Goal: Task Accomplishment & Management: Manage account settings

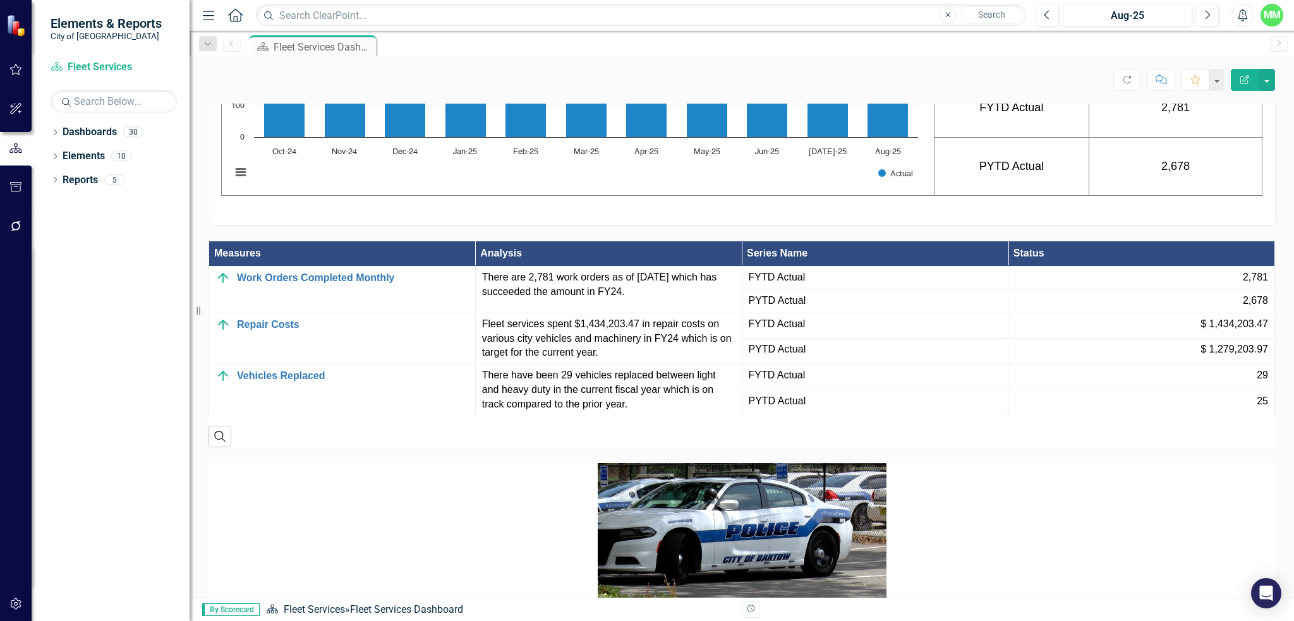
scroll to position [1074, 0]
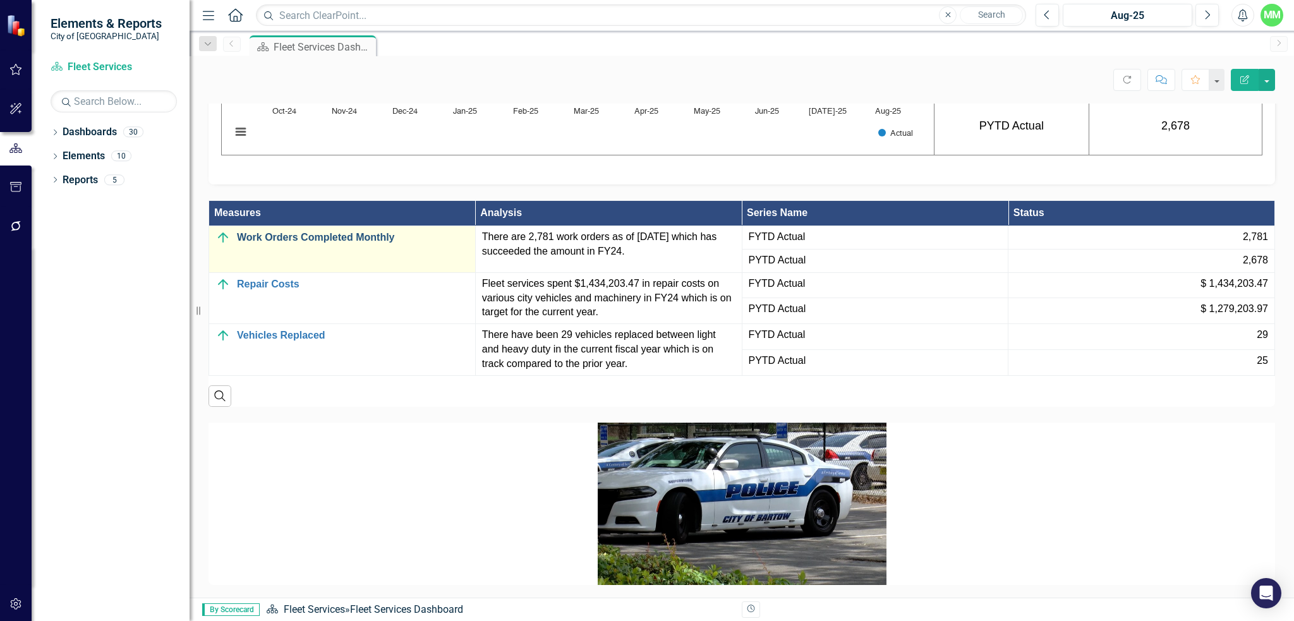
click at [273, 243] on link "Work Orders Completed Monthly" at bounding box center [353, 237] width 232 height 11
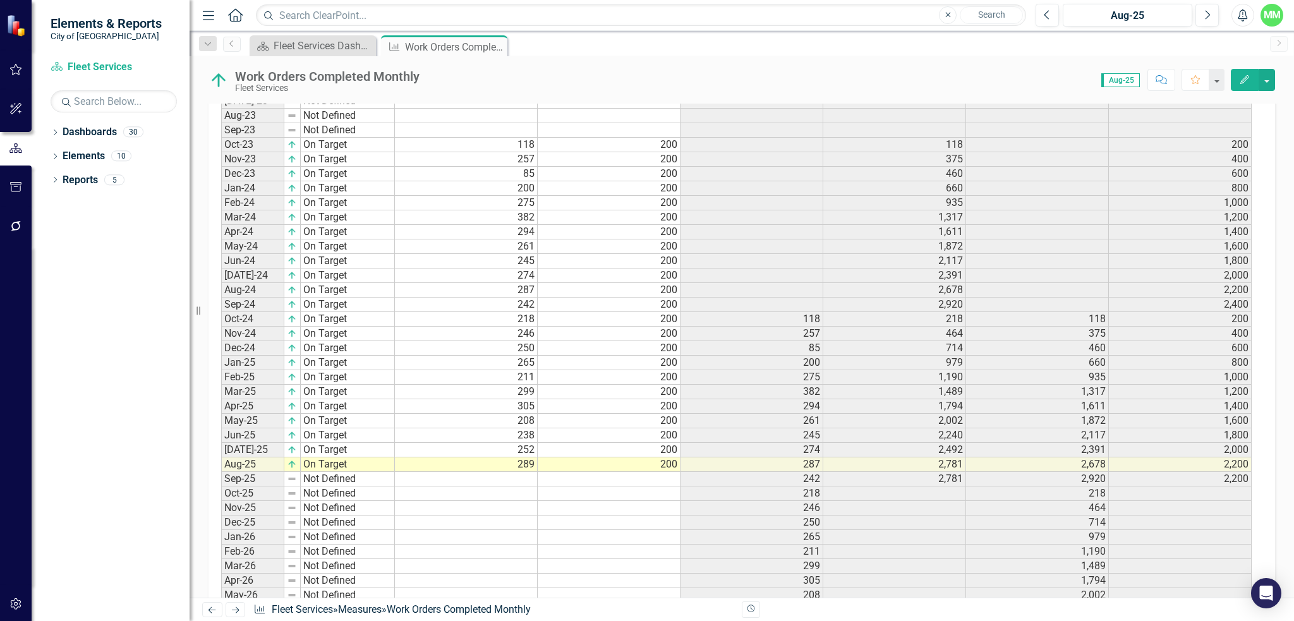
scroll to position [569, 0]
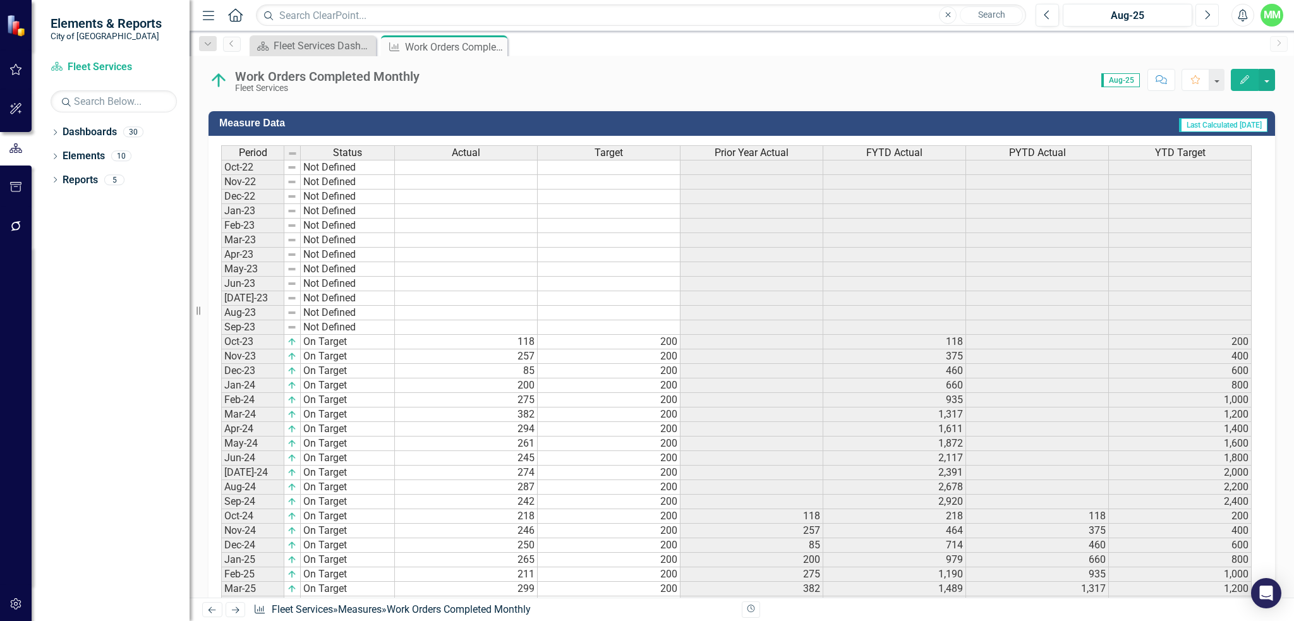
click at [1210, 16] on icon "Next" at bounding box center [1207, 14] width 7 height 11
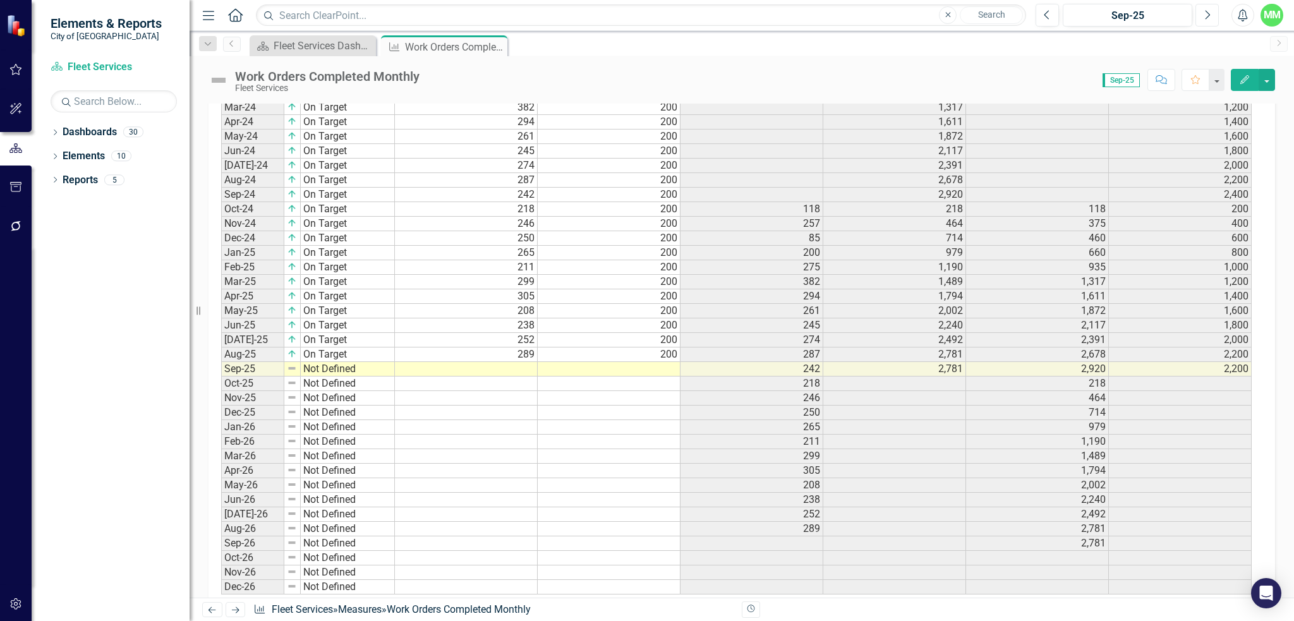
scroll to position [885, 0]
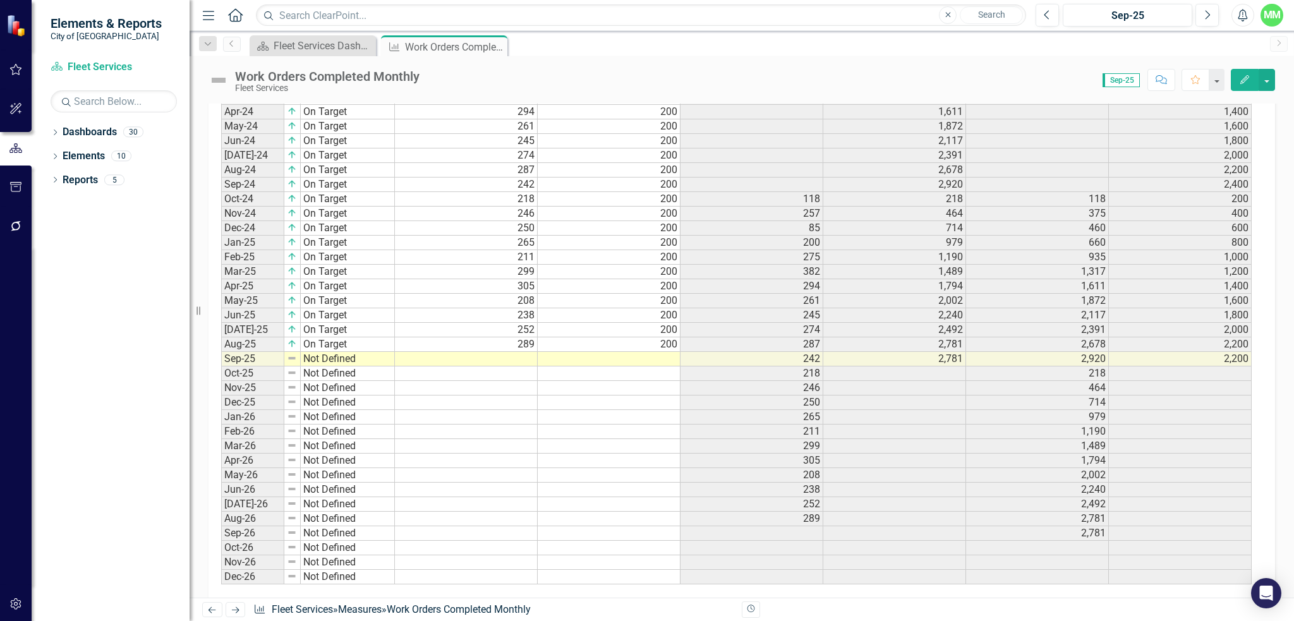
click at [483, 358] on td at bounding box center [466, 359] width 143 height 15
click at [343, 358] on td "Not Defined" at bounding box center [348, 359] width 94 height 15
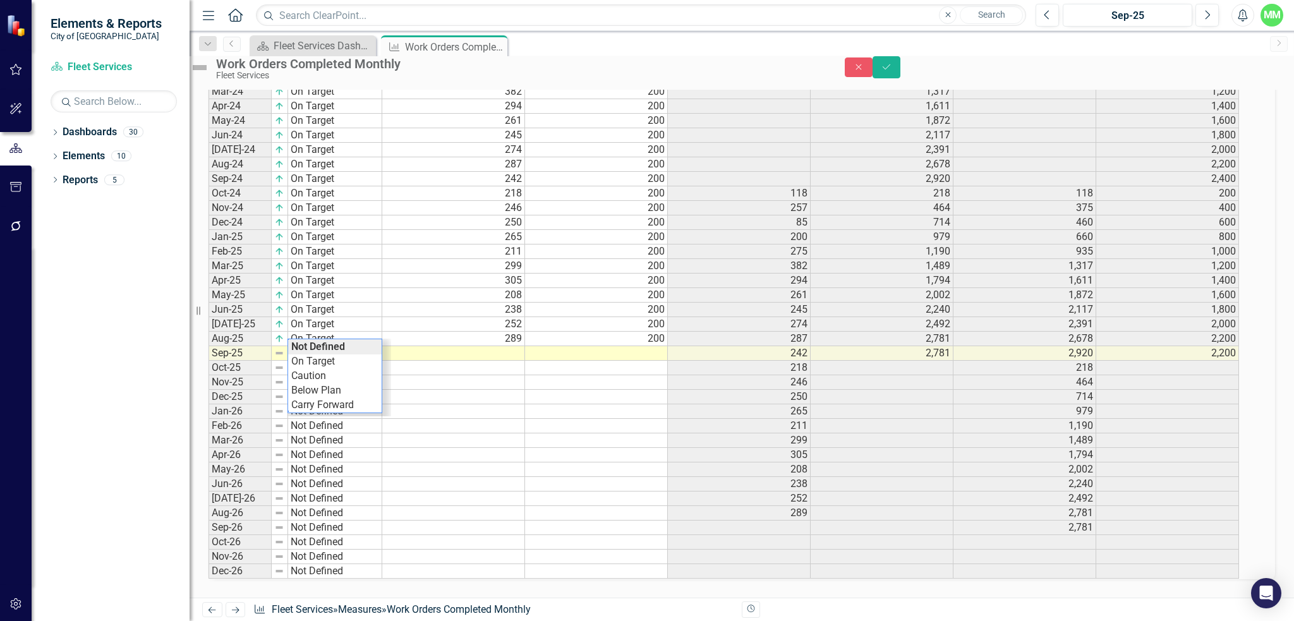
scroll to position [890, 0]
click at [340, 372] on div "Period Status Actual Target Prior Year Actual FYTD Actual PYTD Actual YTD Targe…" at bounding box center [725, 200] width 1032 height 757
click at [504, 355] on td at bounding box center [453, 353] width 143 height 15
type textarea "272"
click at [574, 386] on td at bounding box center [596, 382] width 143 height 15
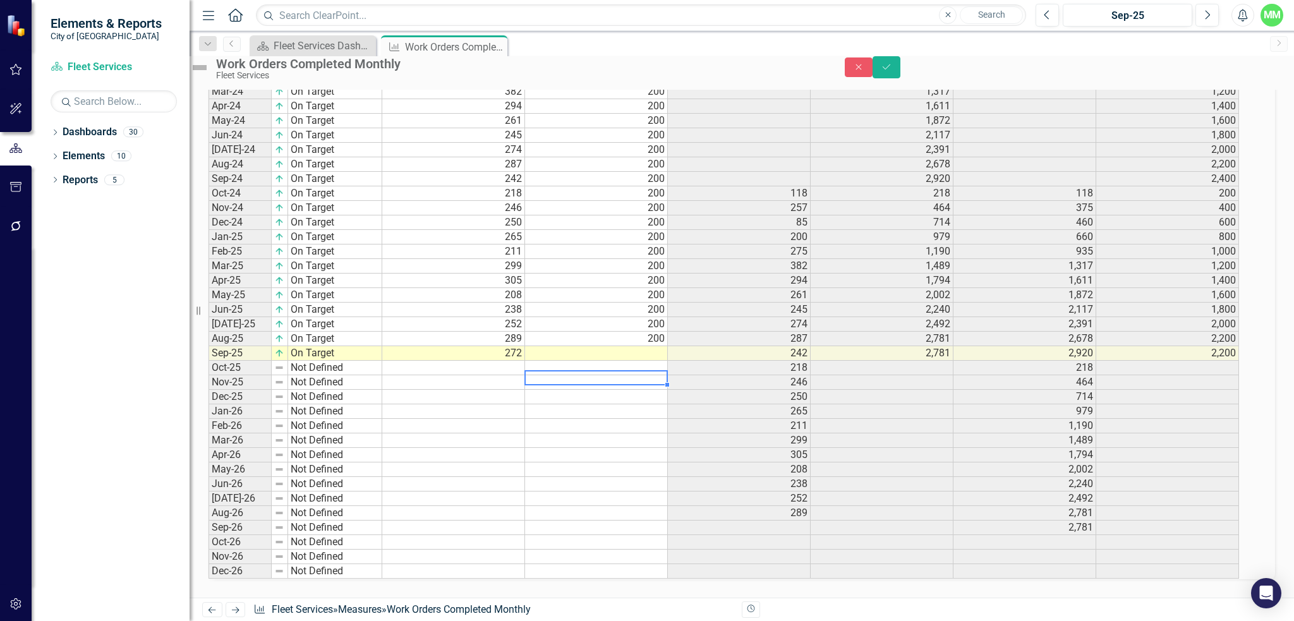
click at [621, 355] on td at bounding box center [596, 353] width 143 height 15
type textarea "200"
click at [729, 384] on td "246" at bounding box center [739, 382] width 143 height 15
click at [617, 372] on td at bounding box center [596, 368] width 143 height 15
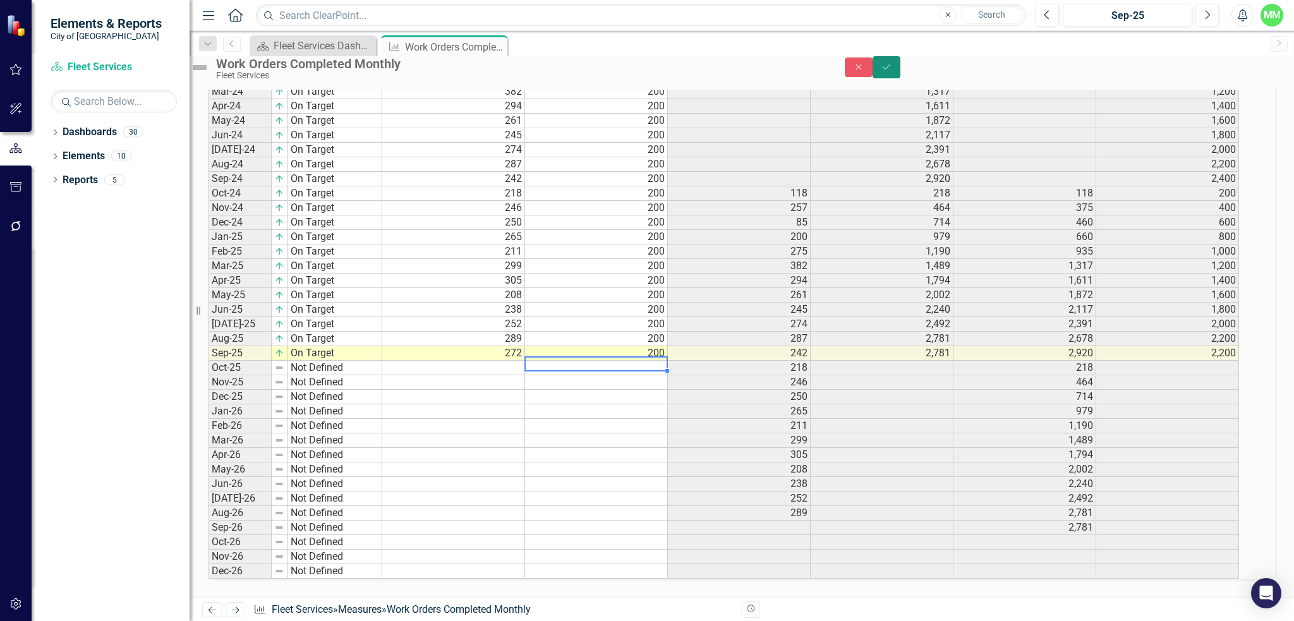
click at [901, 78] on button "Save" at bounding box center [887, 67] width 28 height 22
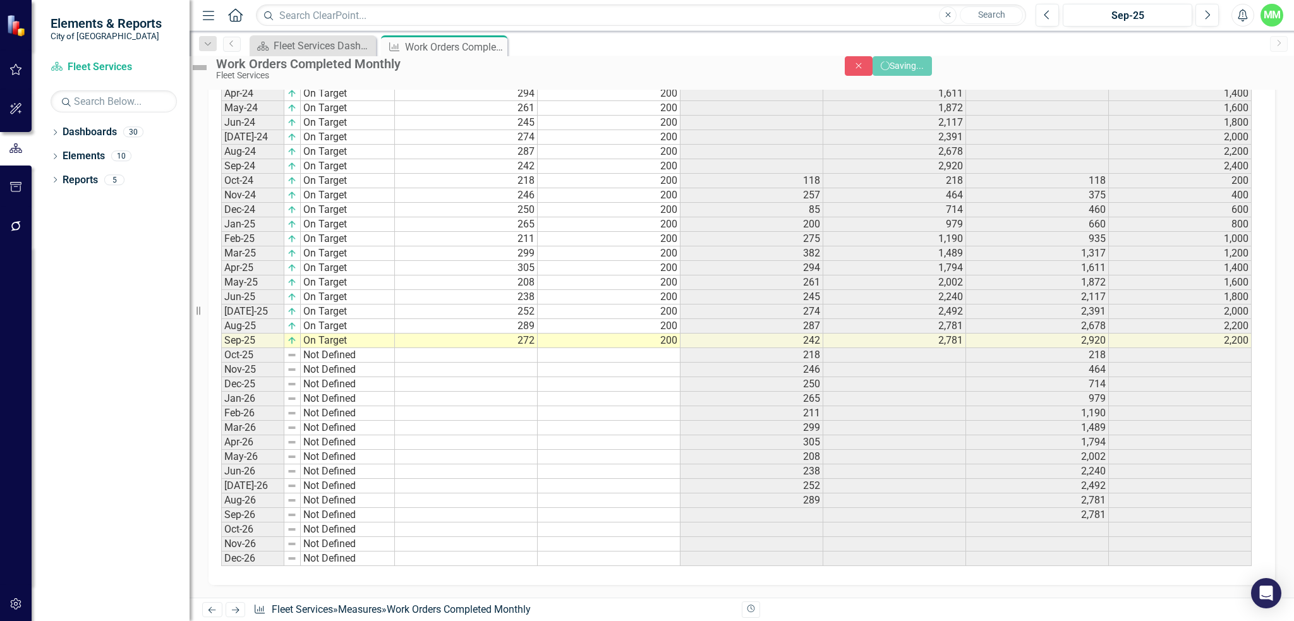
scroll to position [0, 0]
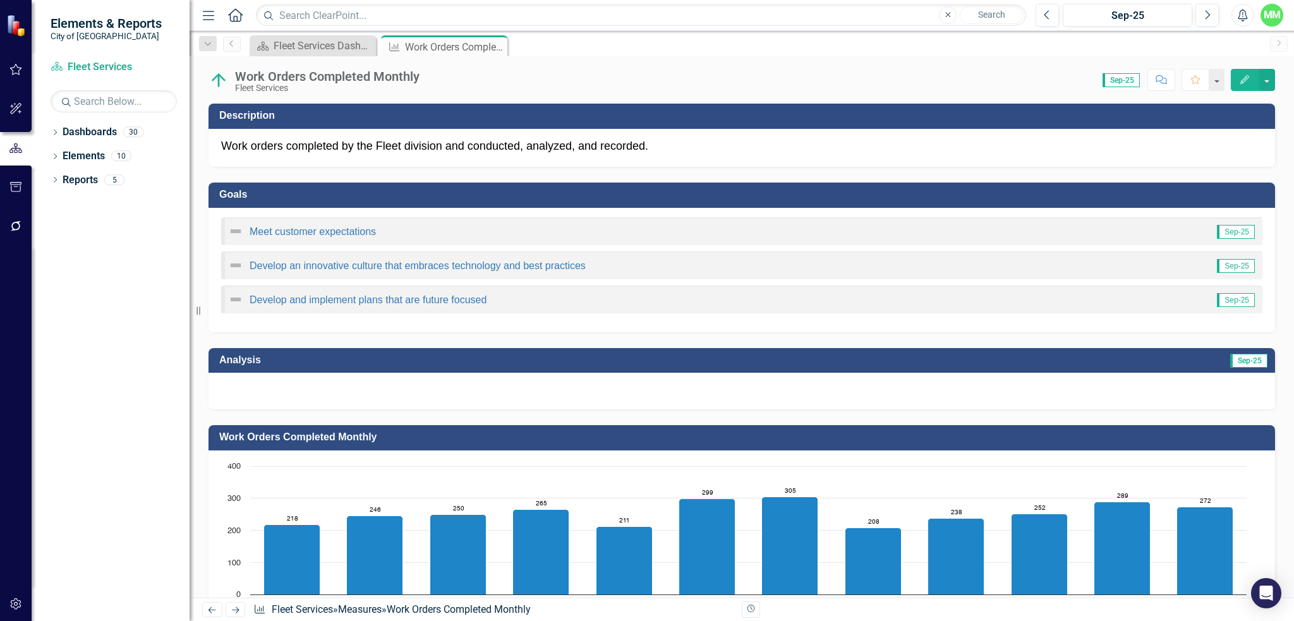
drag, startPoint x: 240, startPoint y: 359, endPoint x: 253, endPoint y: 359, distance: 13.9
click at [240, 359] on h3 "Analysis" at bounding box center [491, 360] width 545 height 11
click at [505, 389] on div at bounding box center [742, 391] width 1067 height 37
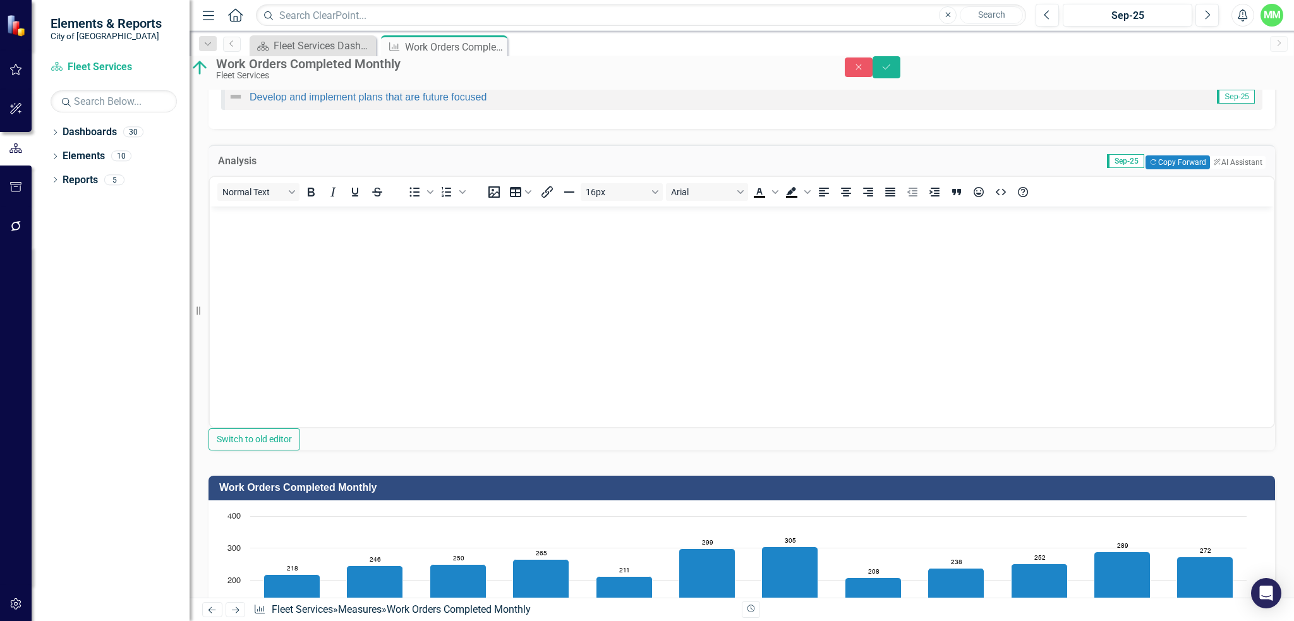
scroll to position [63, 0]
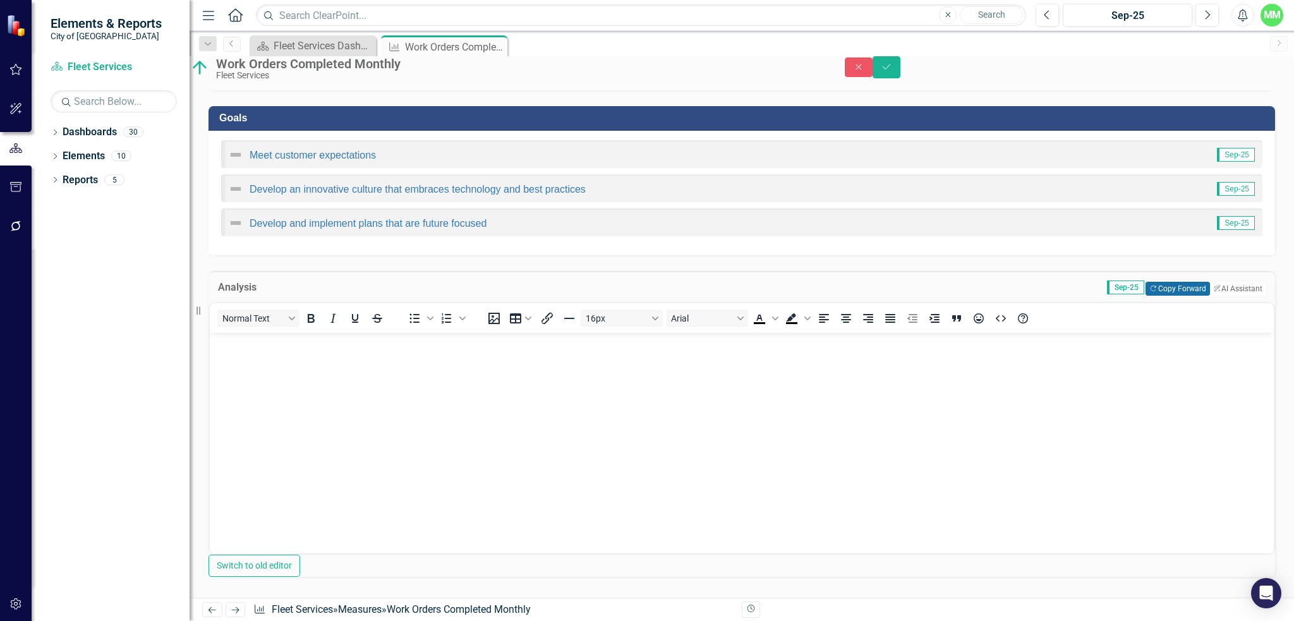
click at [1154, 296] on button "Copy Forward Copy Forward" at bounding box center [1178, 289] width 64 height 14
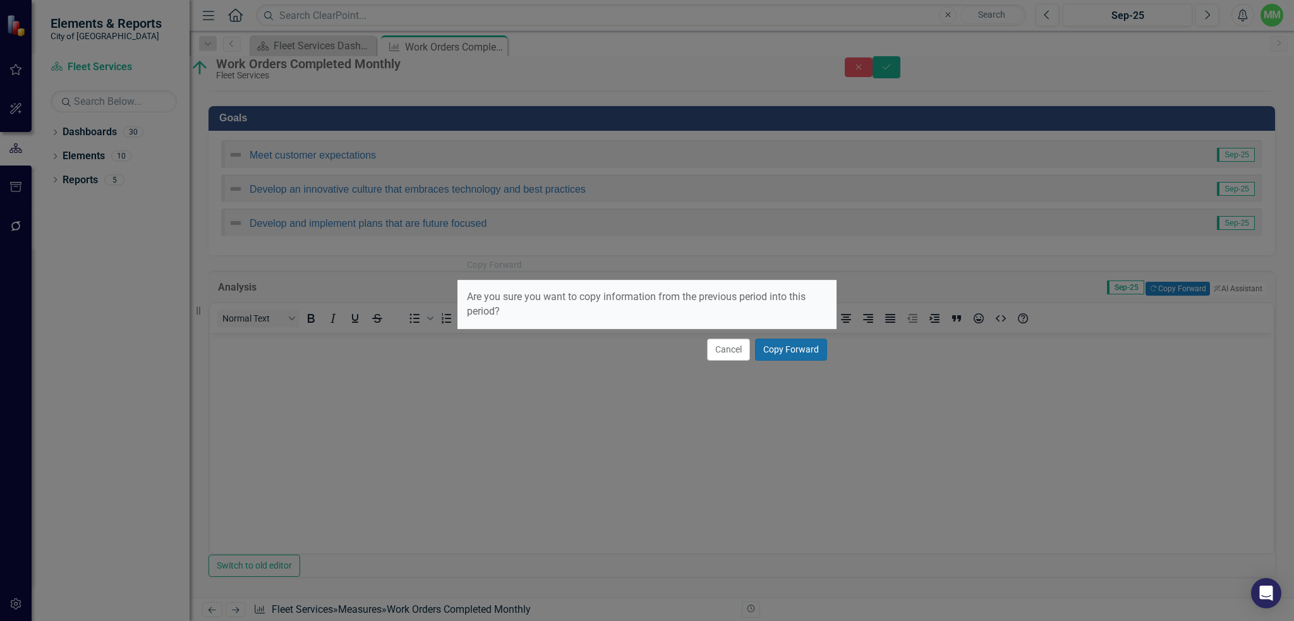
click at [801, 351] on button "Copy Forward" at bounding box center [791, 350] width 72 height 22
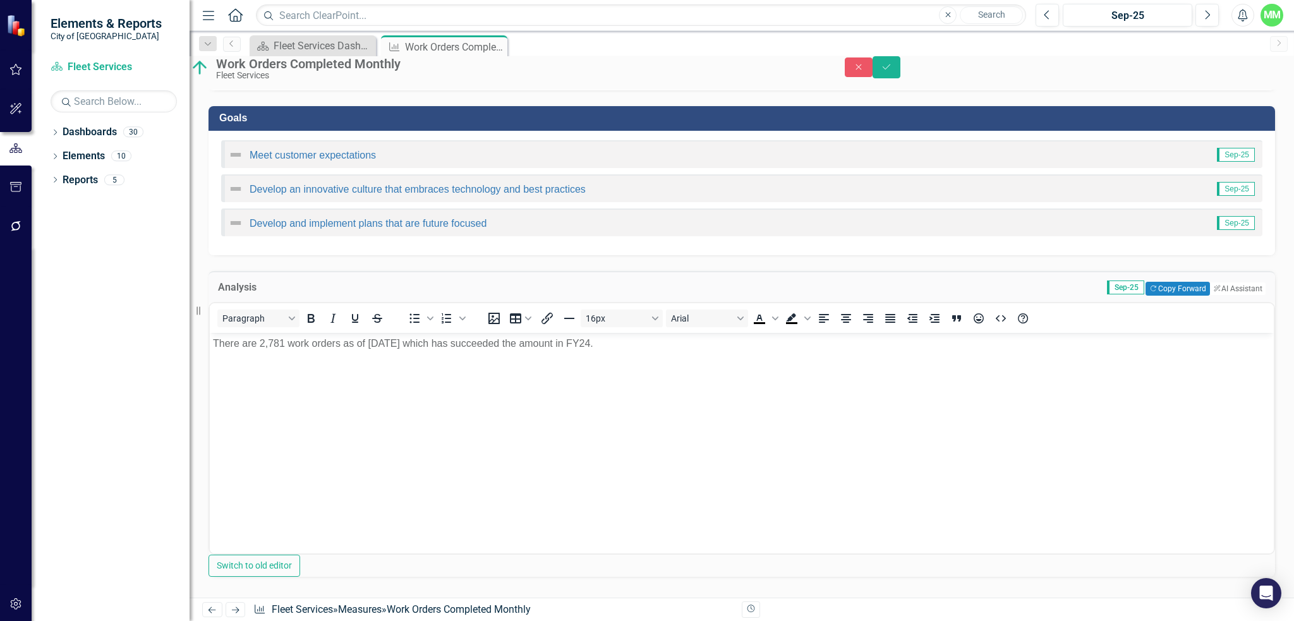
click at [284, 344] on p "There are 2,781 work orders as of [DATE] which has succeeded the amount in FY24." at bounding box center [742, 343] width 1058 height 15
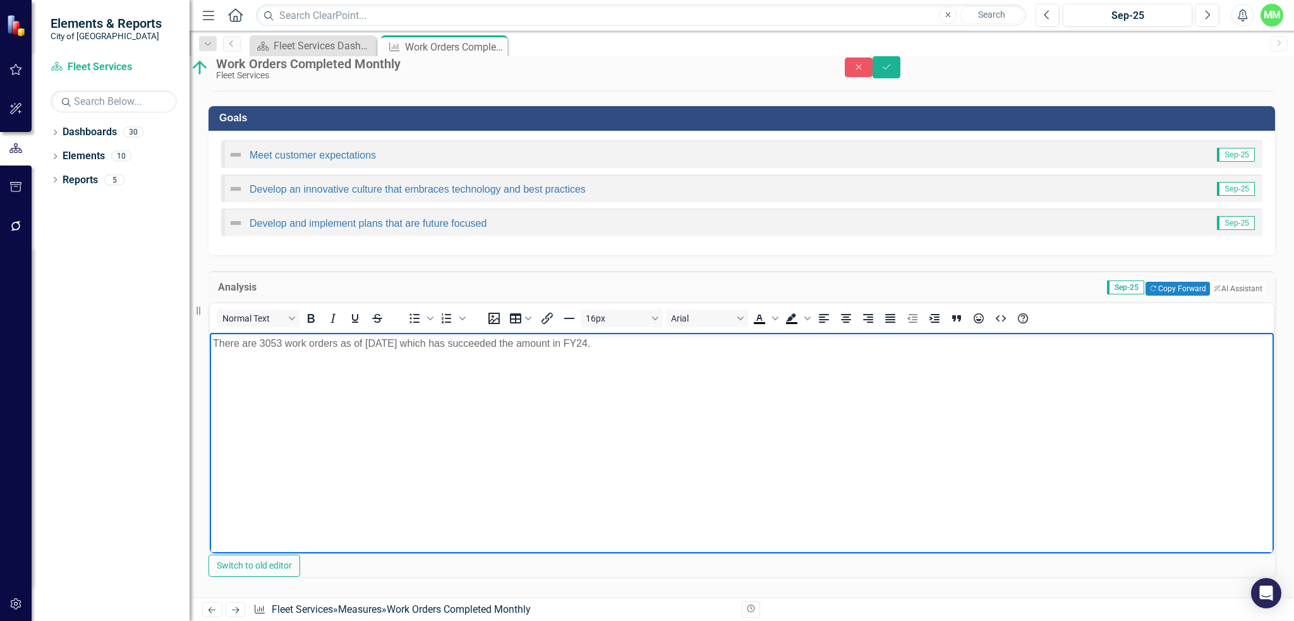
click at [396, 343] on p "There are 3053 work orders as of August 2025 which has succeeded the amount in …" at bounding box center [742, 343] width 1058 height 15
click at [266, 342] on p "There are 3053 work orders as of September 2025 which has succeeded the amount …" at bounding box center [742, 343] width 1058 height 15
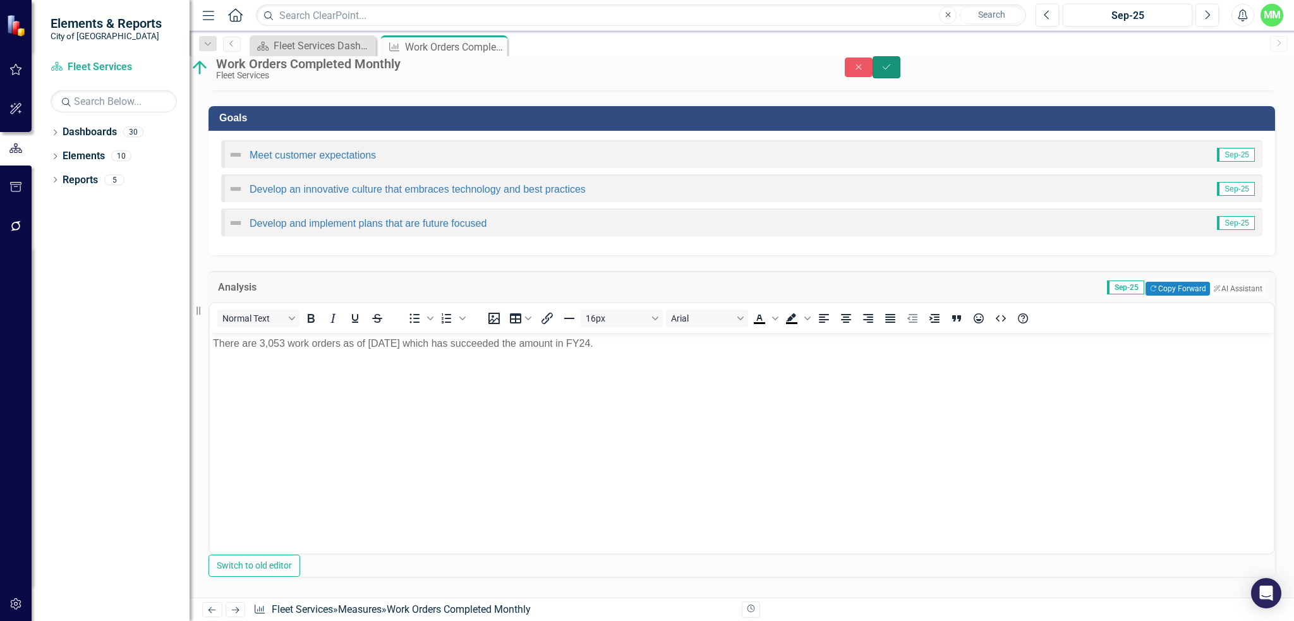
click at [892, 70] on icon "Save" at bounding box center [886, 67] width 11 height 9
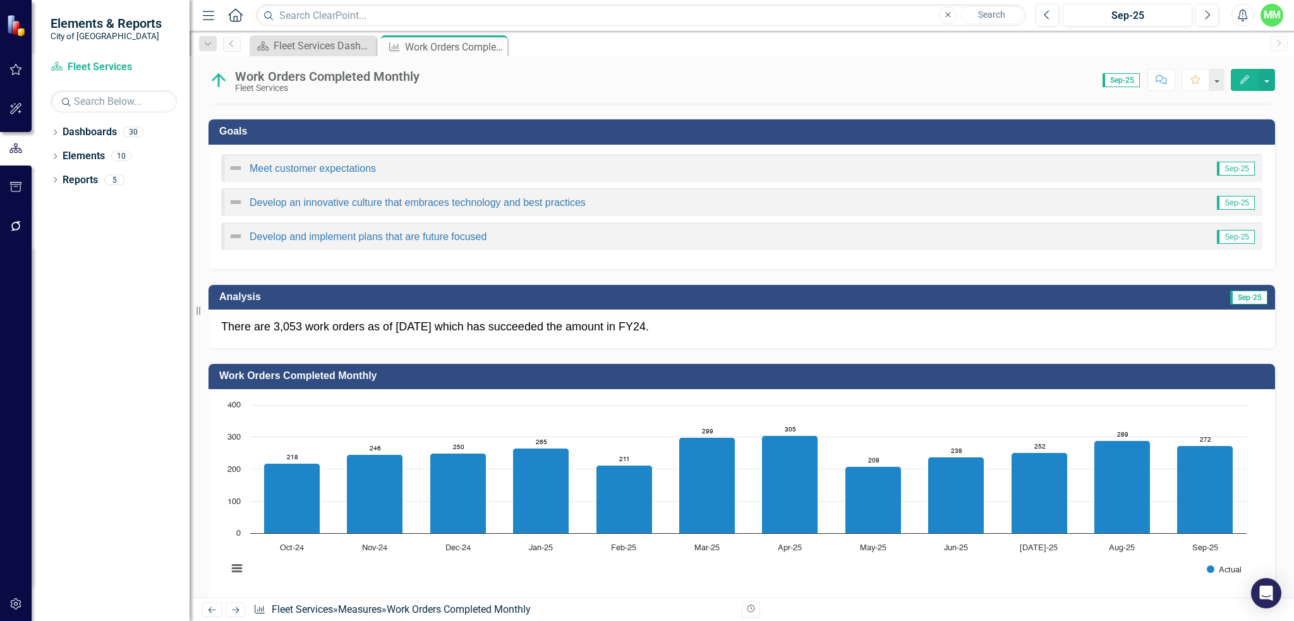
click at [233, 8] on icon "Home" at bounding box center [235, 14] width 16 height 13
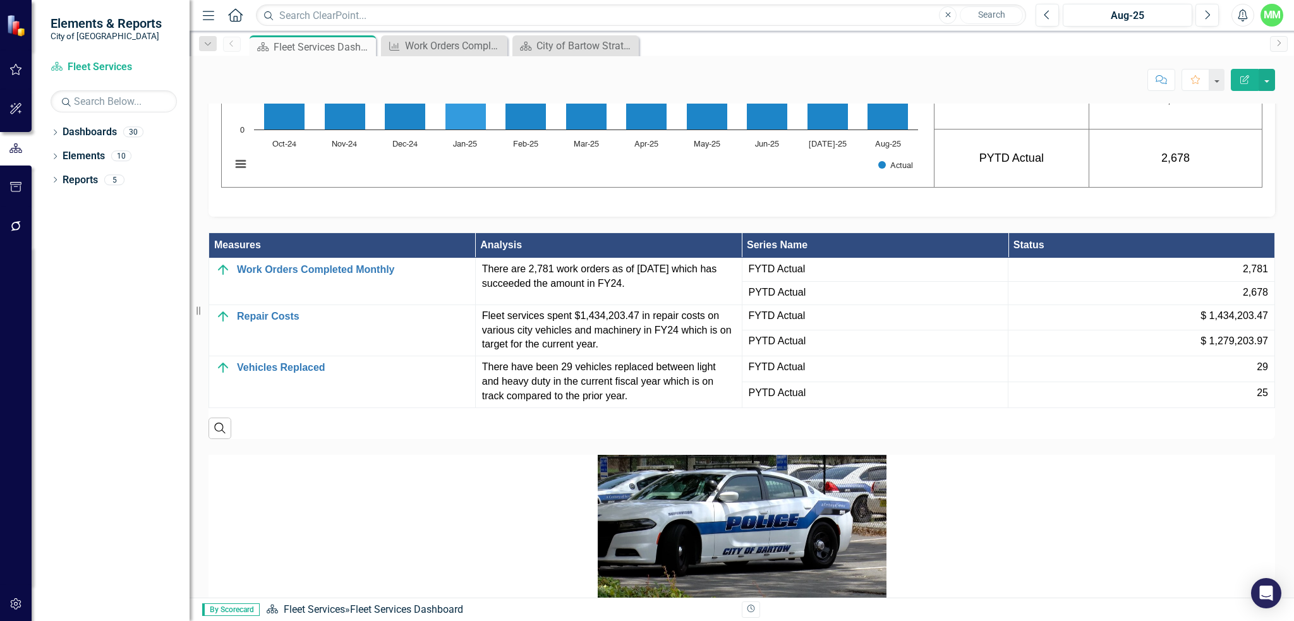
scroll to position [948, 0]
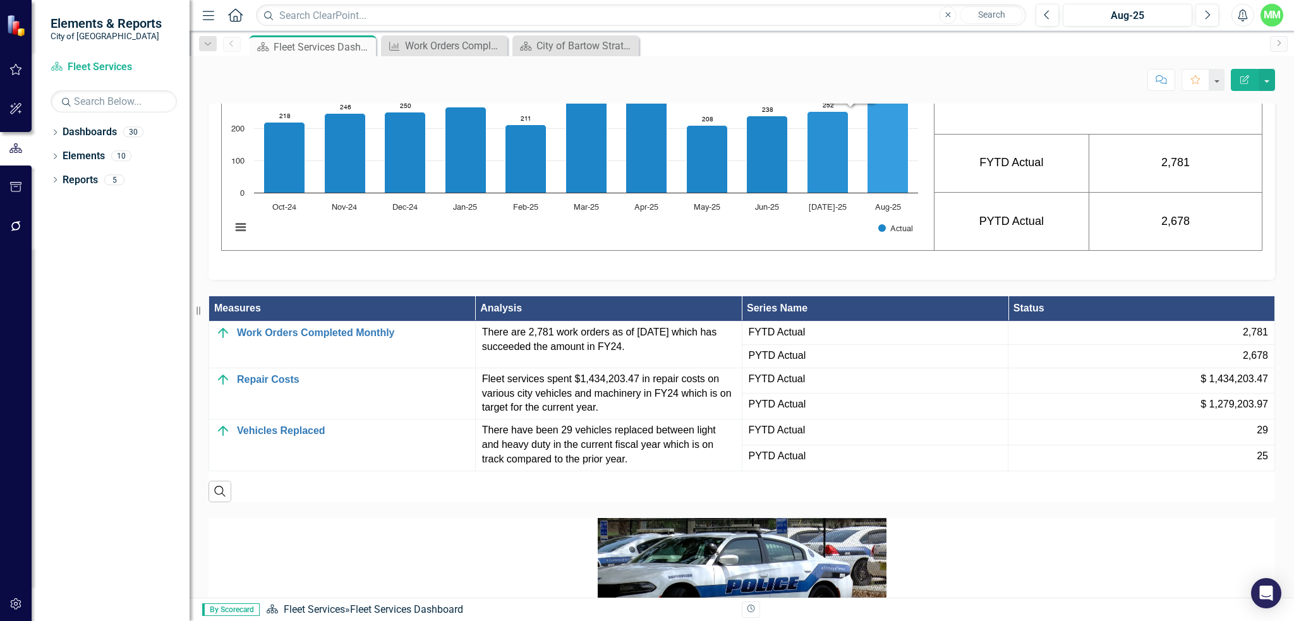
drag, startPoint x: 885, startPoint y: 299, endPoint x: 828, endPoint y: 299, distance: 56.2
click at [828, 193] on g "Interactive chart" at bounding box center [586, 144] width 645 height 99
click at [1210, 13] on icon "Next" at bounding box center [1207, 14] width 7 height 11
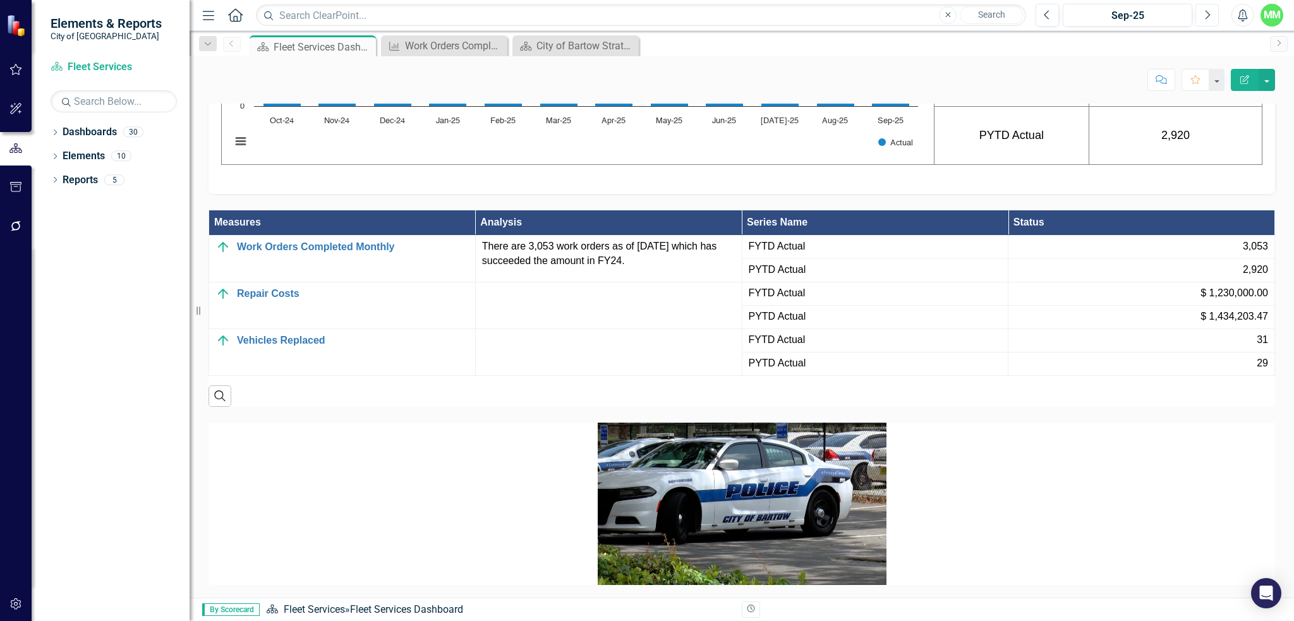
scroll to position [1074, 0]
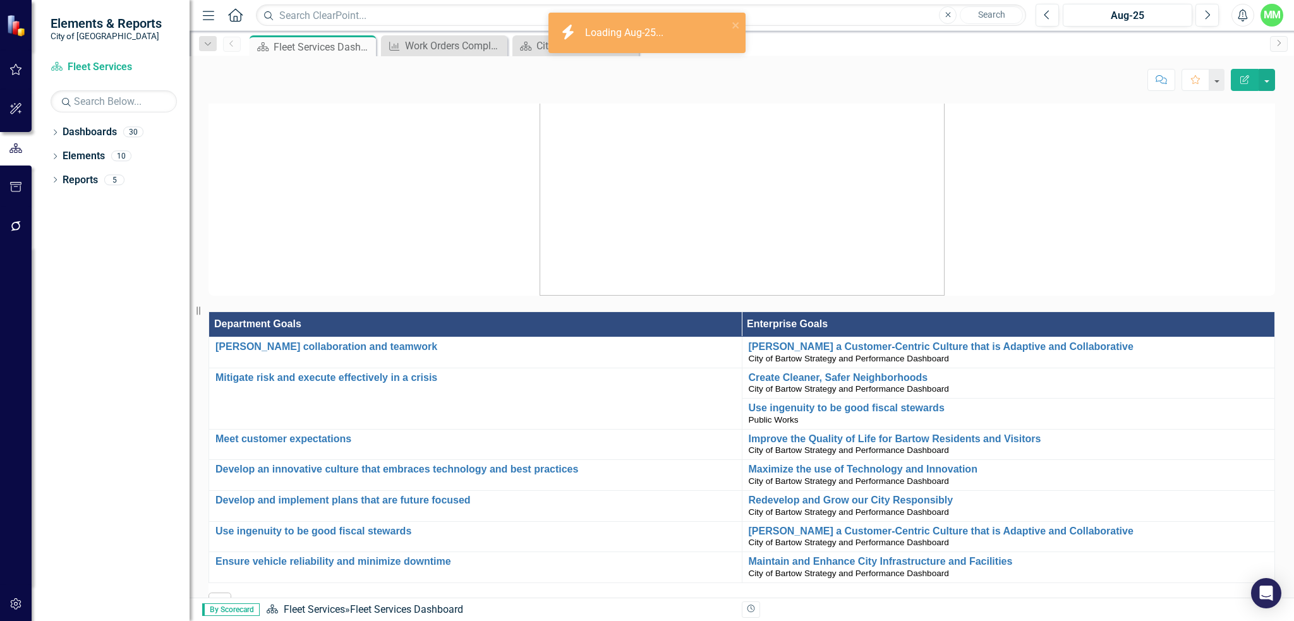
scroll to position [569, 0]
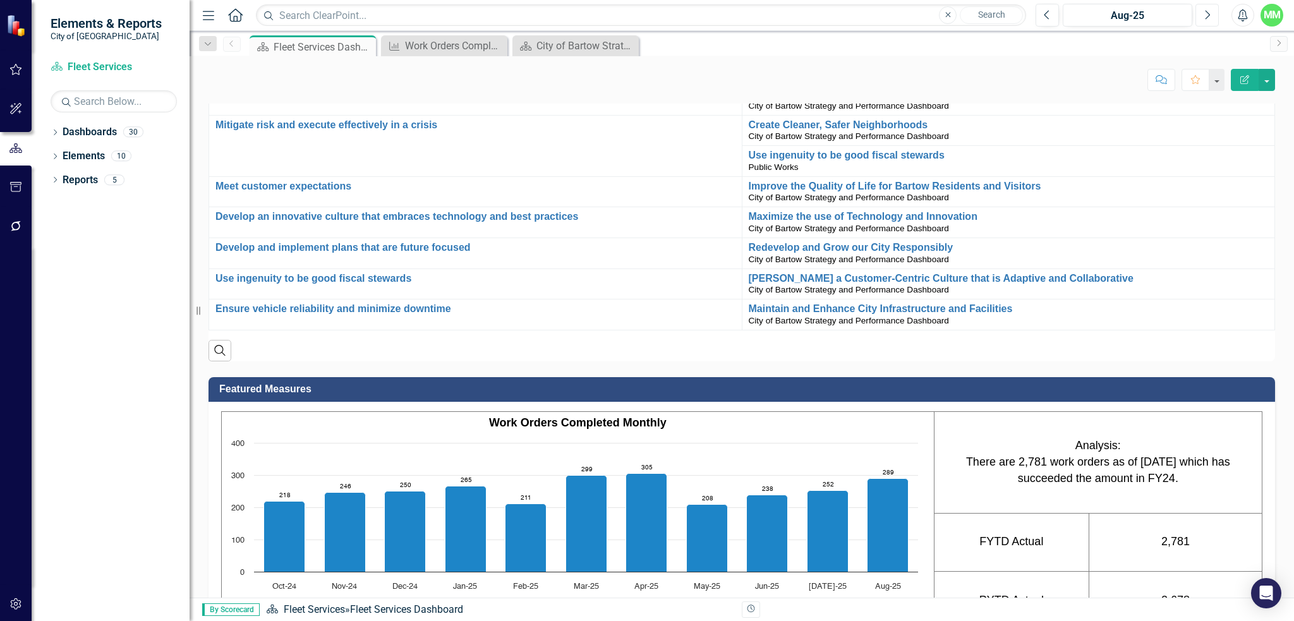
click at [1211, 12] on icon "Next" at bounding box center [1207, 14] width 7 height 11
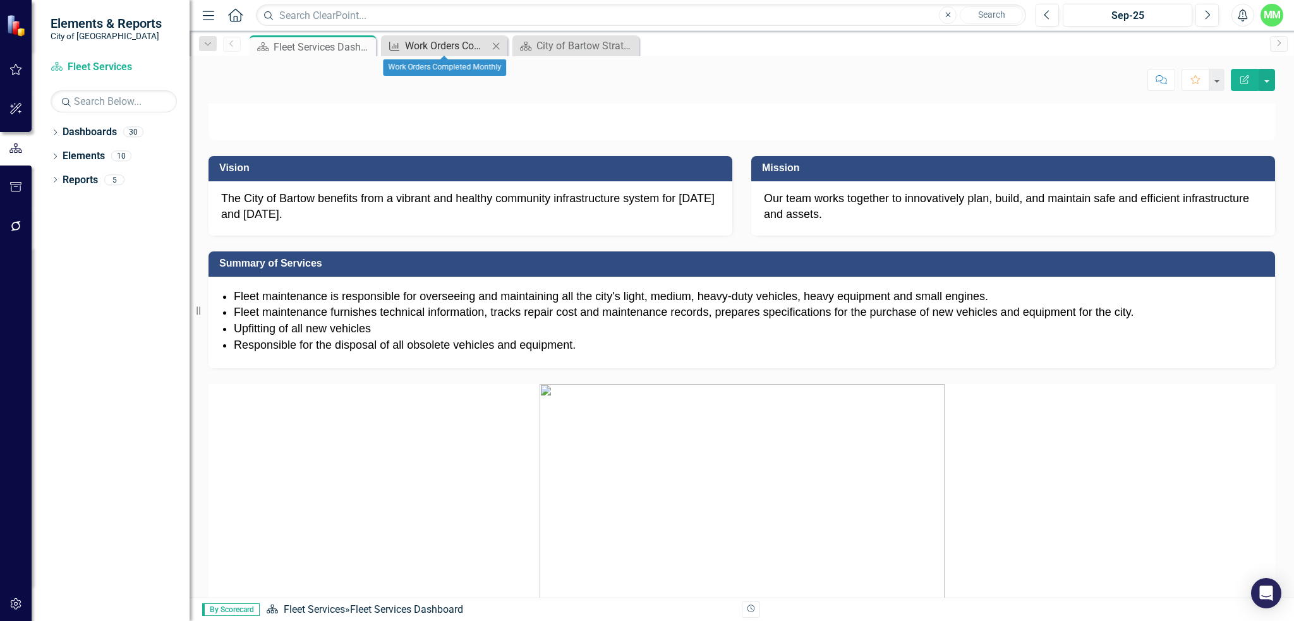
click at [423, 41] on div "Work Orders Completed Monthly" at bounding box center [446, 46] width 83 height 16
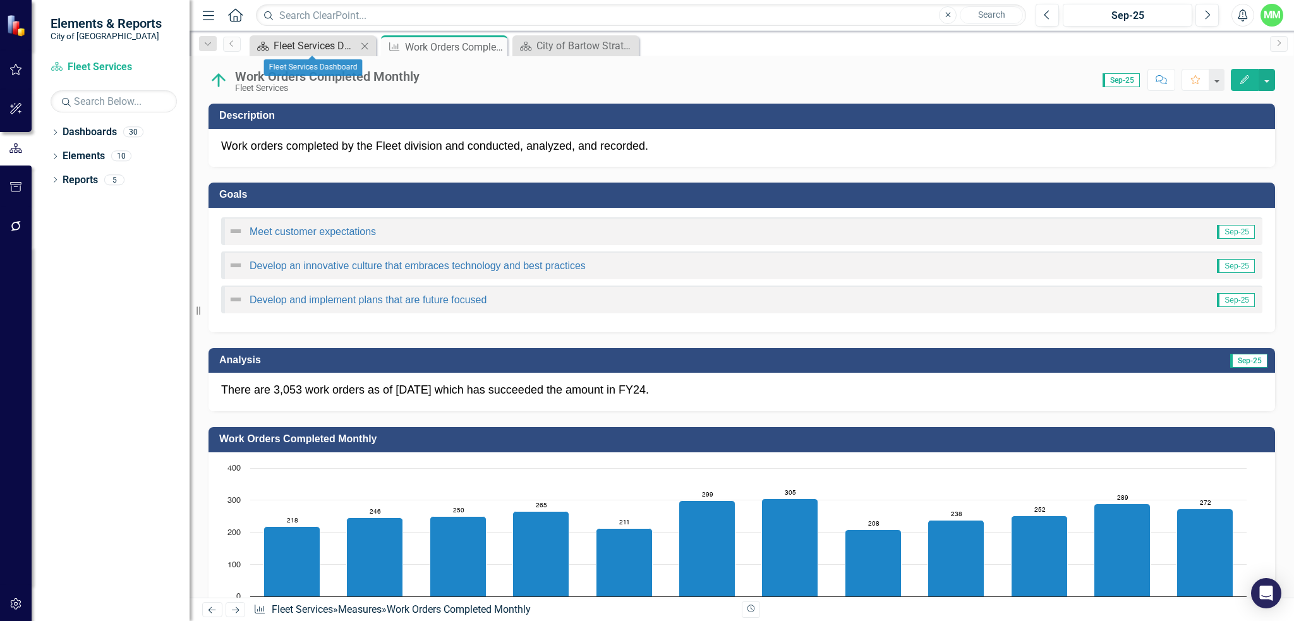
click at [351, 47] on div "Fleet Services Dashboard" at bounding box center [315, 46] width 83 height 16
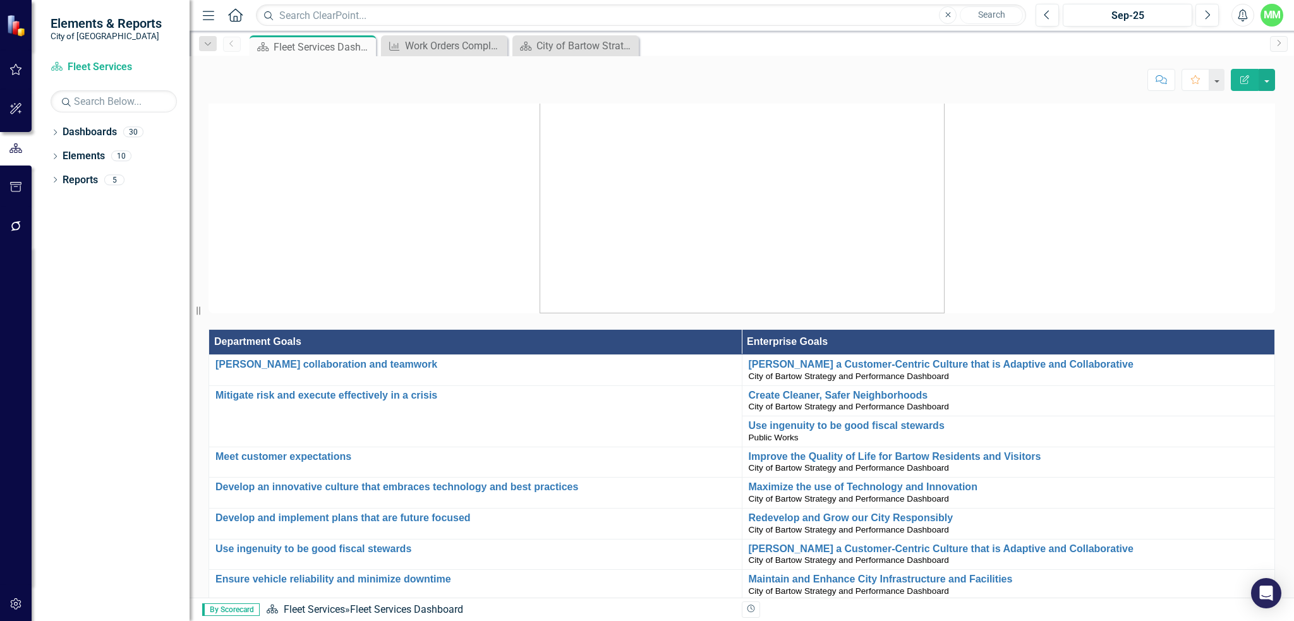
scroll to position [210, 0]
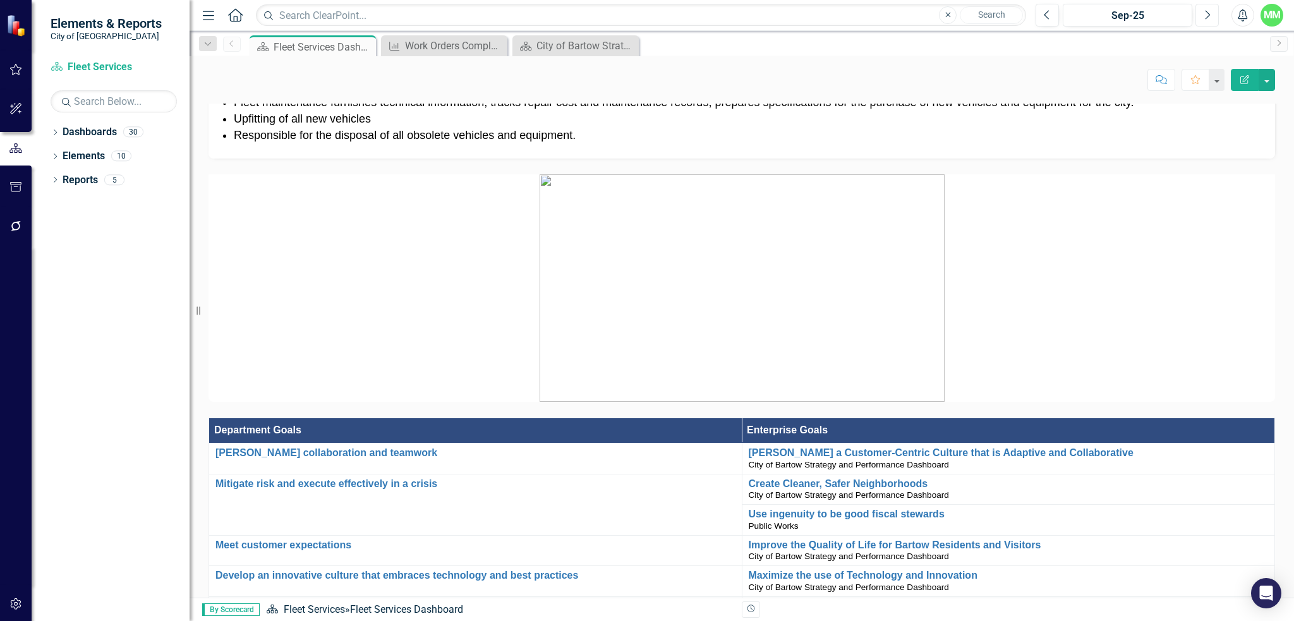
click at [1208, 11] on icon "Next" at bounding box center [1207, 14] width 7 height 11
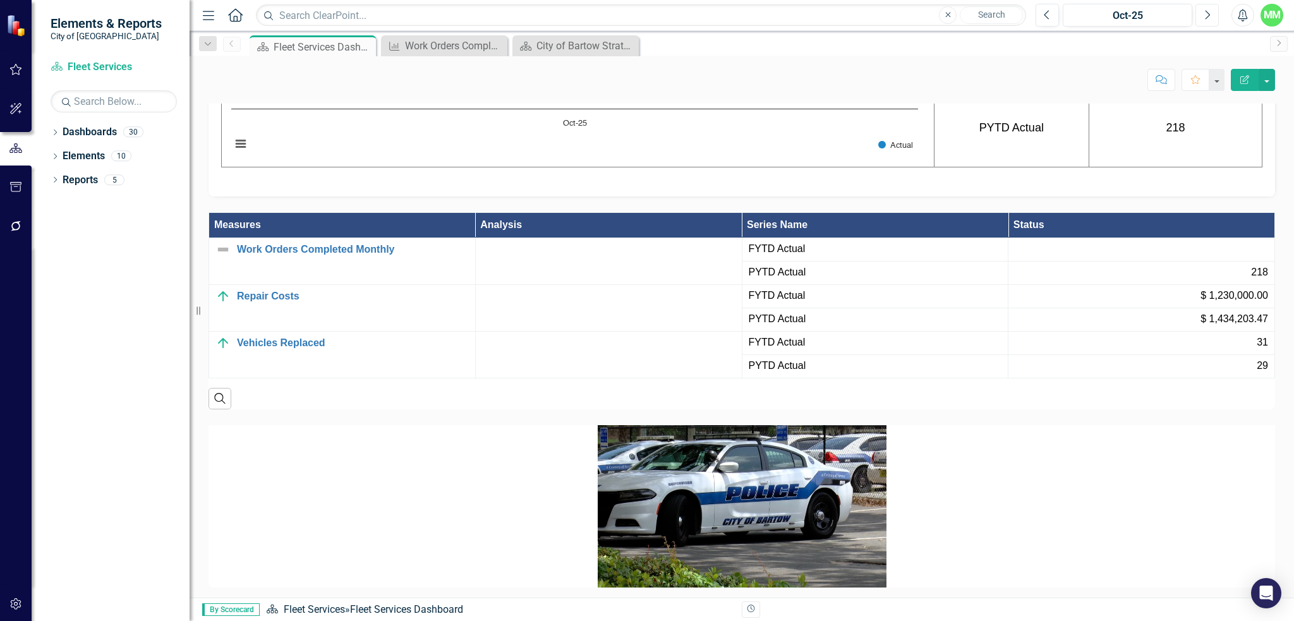
scroll to position [968, 0]
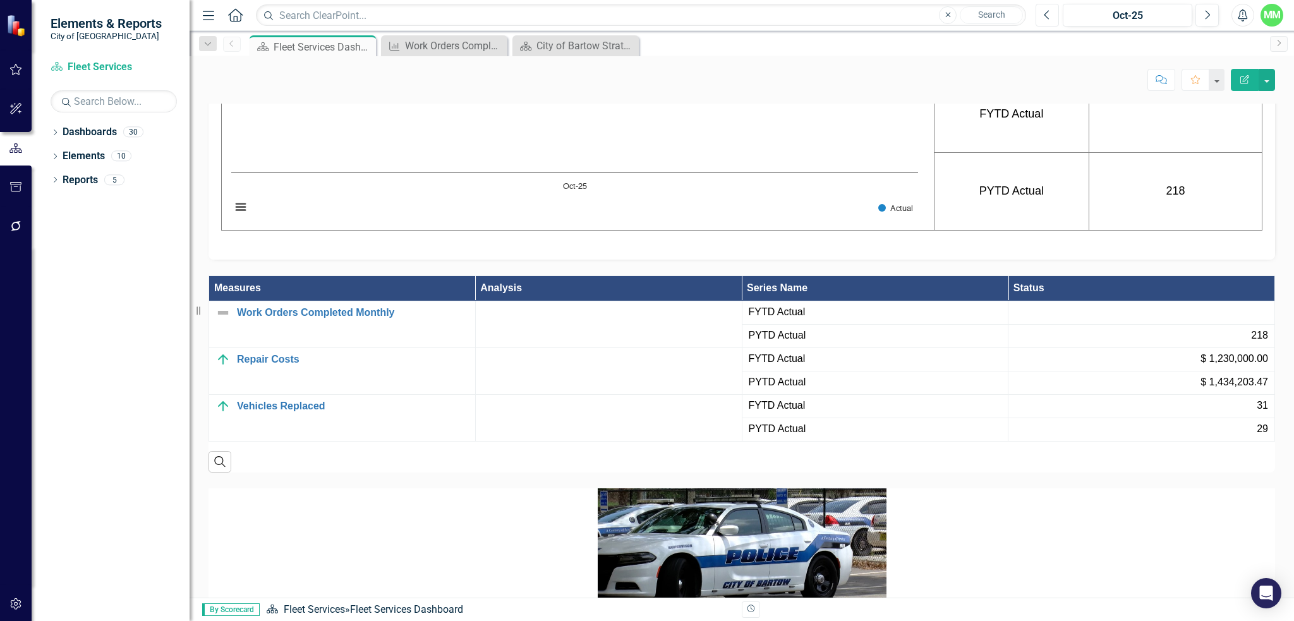
click at [1046, 15] on icon "Previous" at bounding box center [1047, 14] width 7 height 11
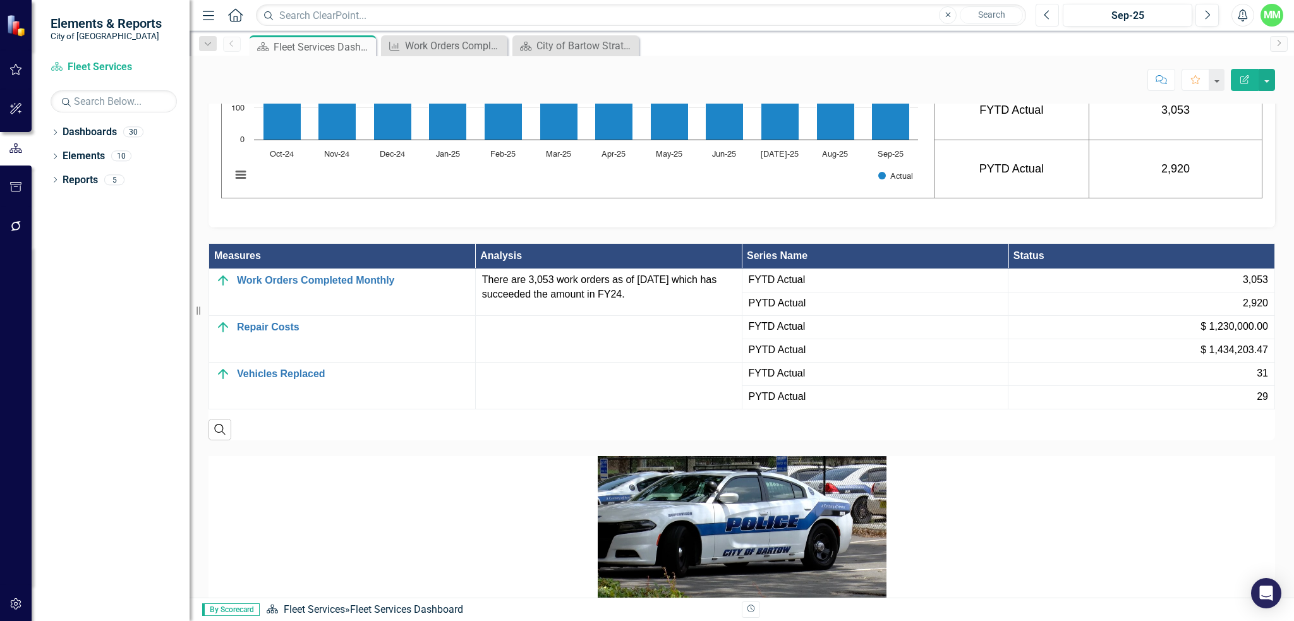
scroll to position [1157, 0]
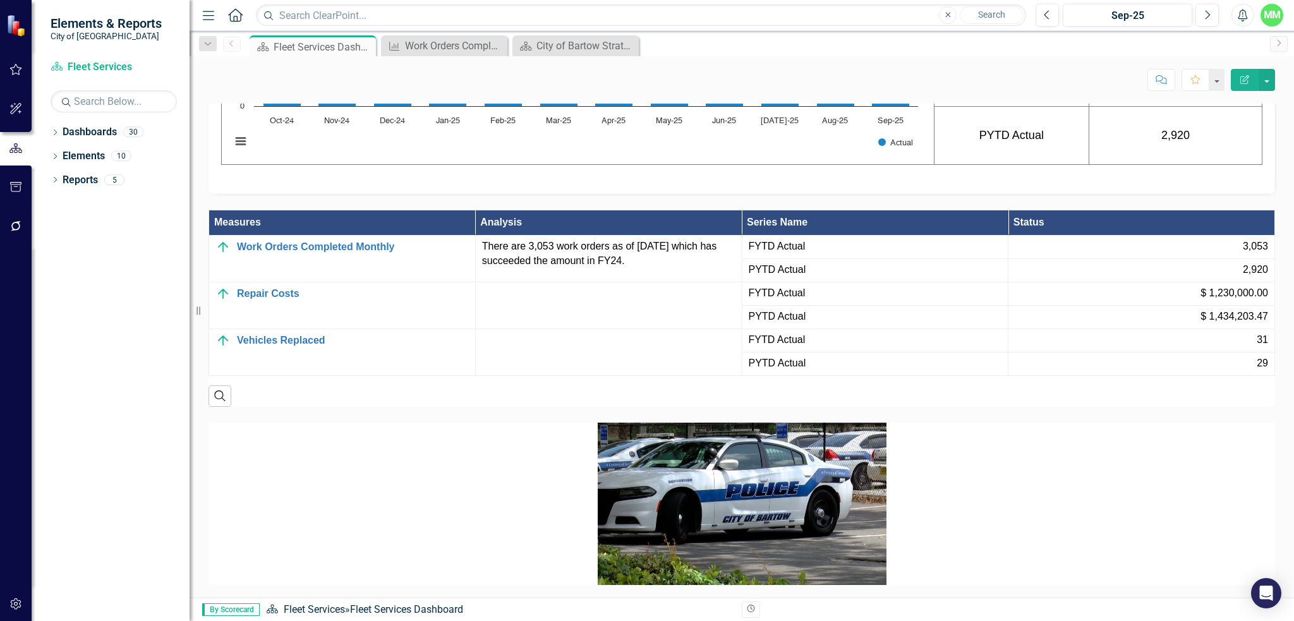
click at [1012, 286] on td "$ 1,230,000.00" at bounding box center [1142, 293] width 267 height 23
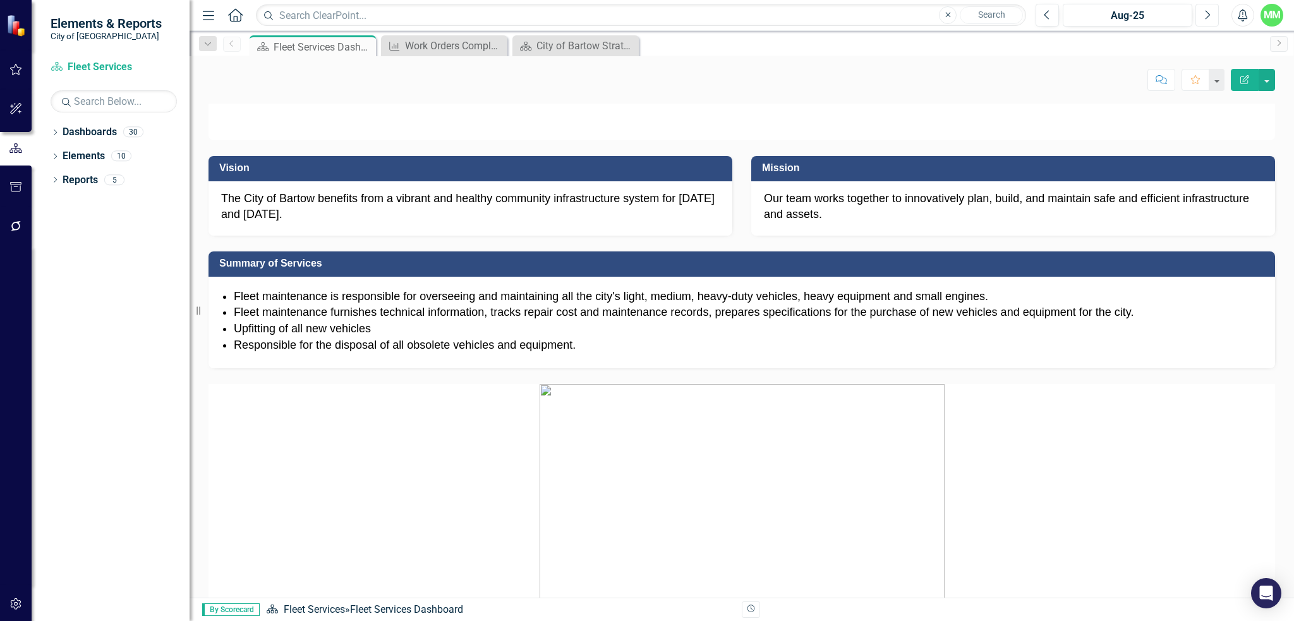
click at [1206, 14] on icon "Next" at bounding box center [1207, 14] width 7 height 11
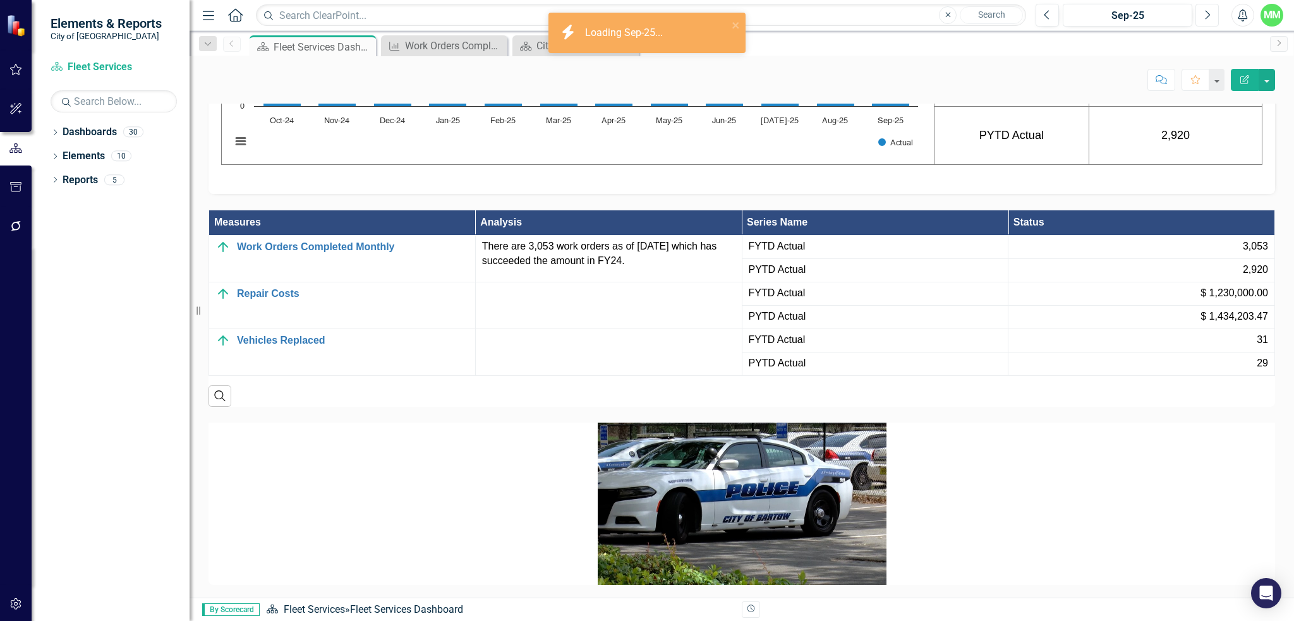
scroll to position [1157, 0]
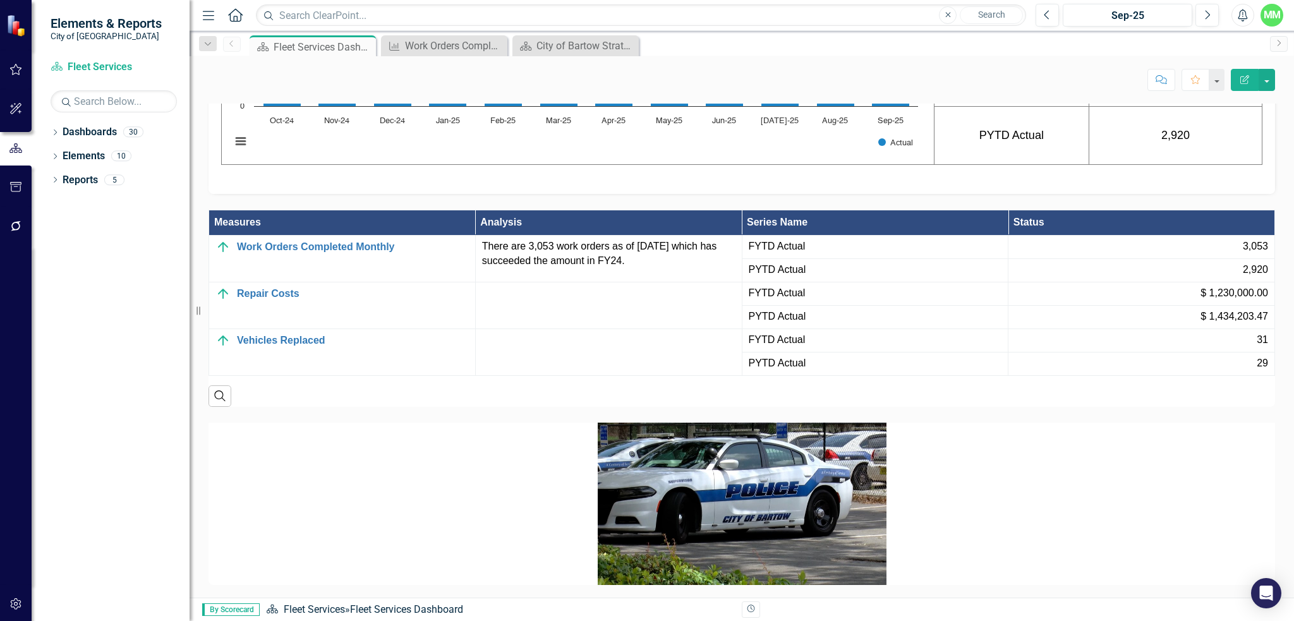
click at [248, 221] on th "Measures" at bounding box center [342, 222] width 267 height 25
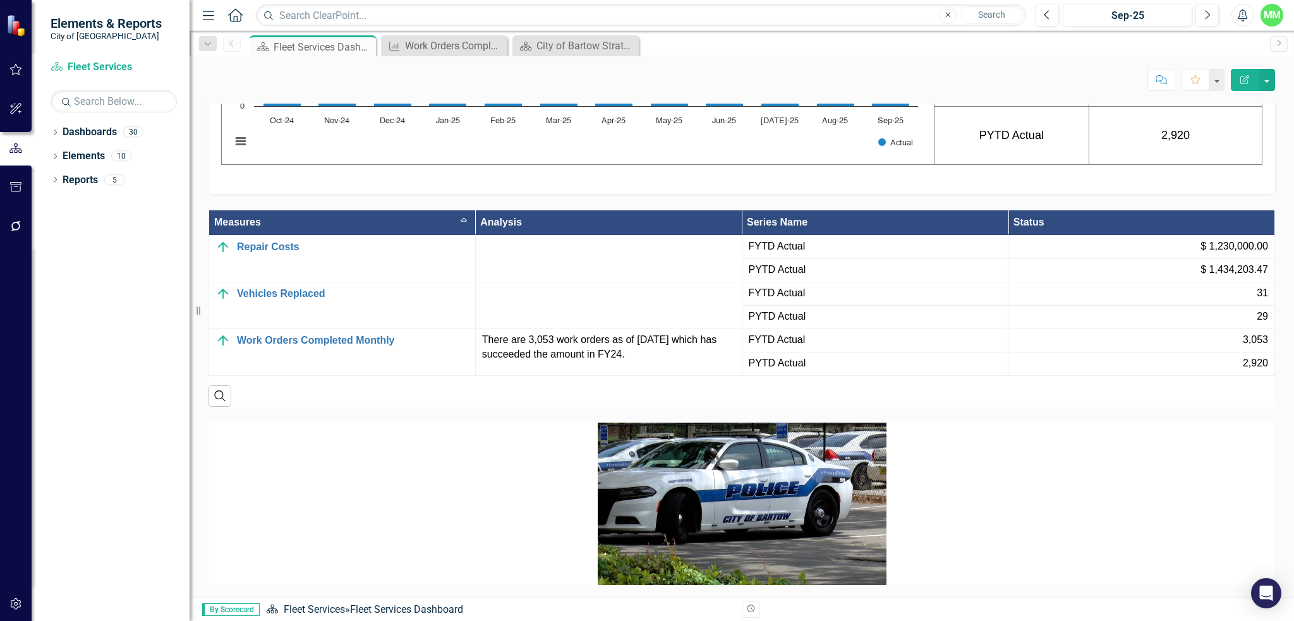
click at [239, 226] on th "Measures Sort Ascending" at bounding box center [342, 222] width 267 height 25
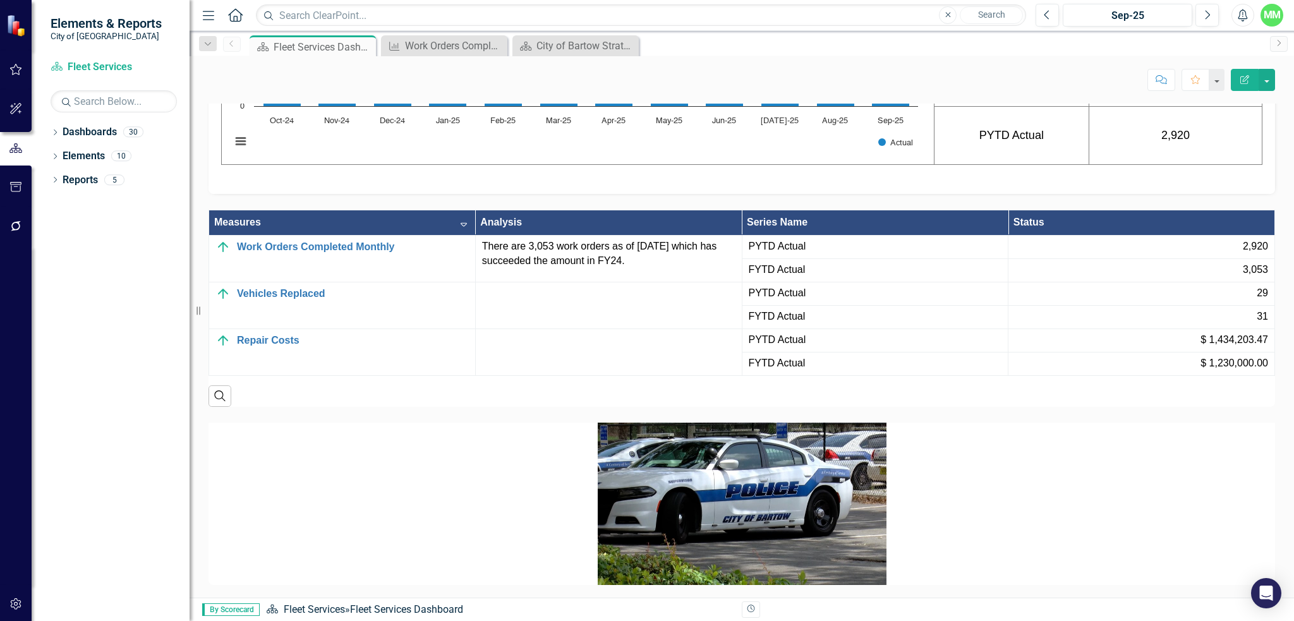
click at [234, 224] on th "Measures Sort Descending" at bounding box center [342, 222] width 267 height 25
click at [234, 224] on th "Measures" at bounding box center [342, 222] width 267 height 25
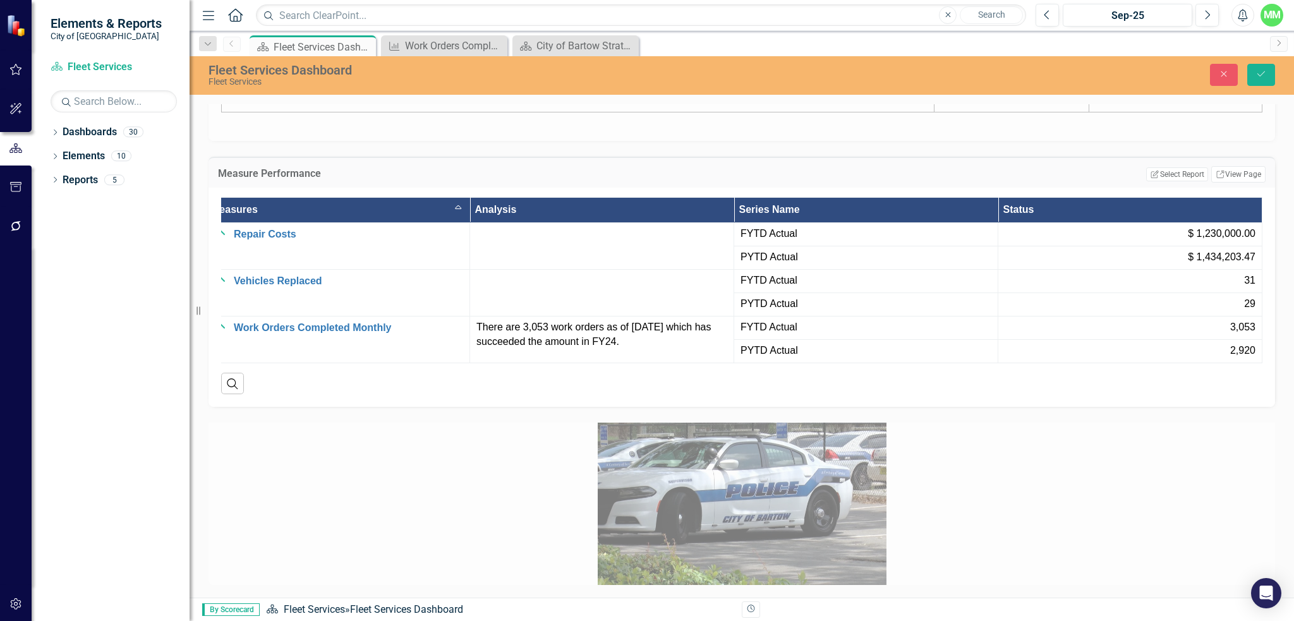
scroll to position [1094, 0]
click at [1246, 288] on span "31" at bounding box center [1249, 281] width 11 height 15
click at [1244, 288] on span "31" at bounding box center [1249, 281] width 11 height 15
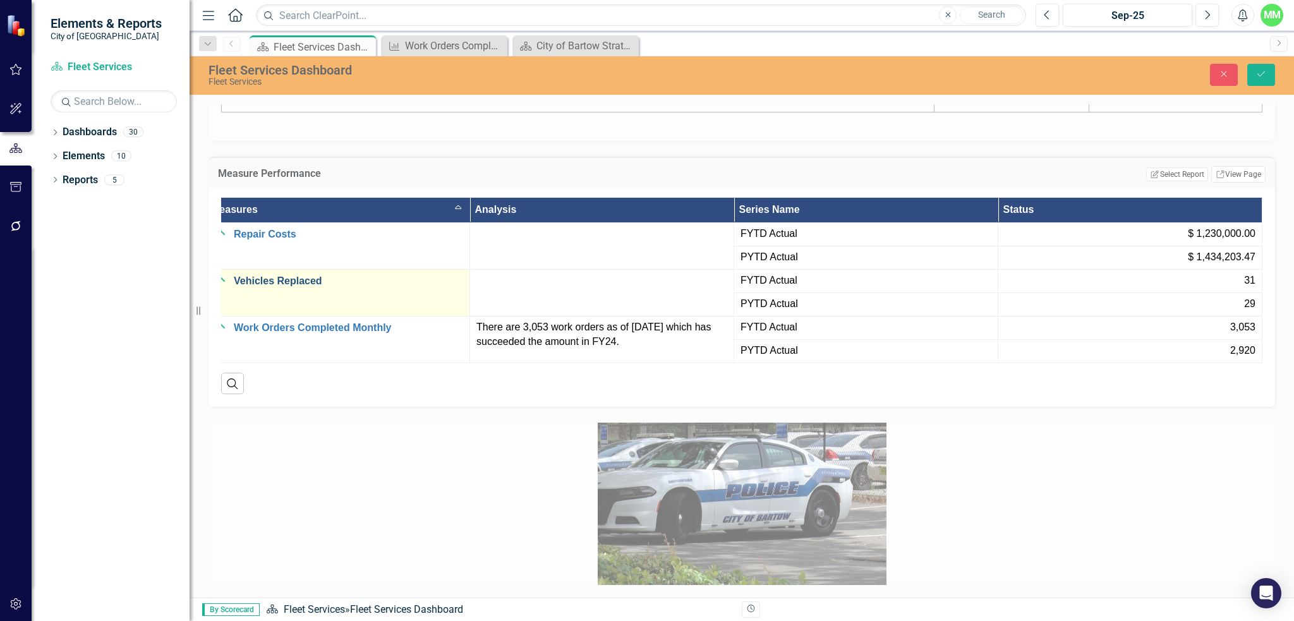
click at [272, 287] on link "Vehicles Replaced" at bounding box center [348, 281] width 229 height 11
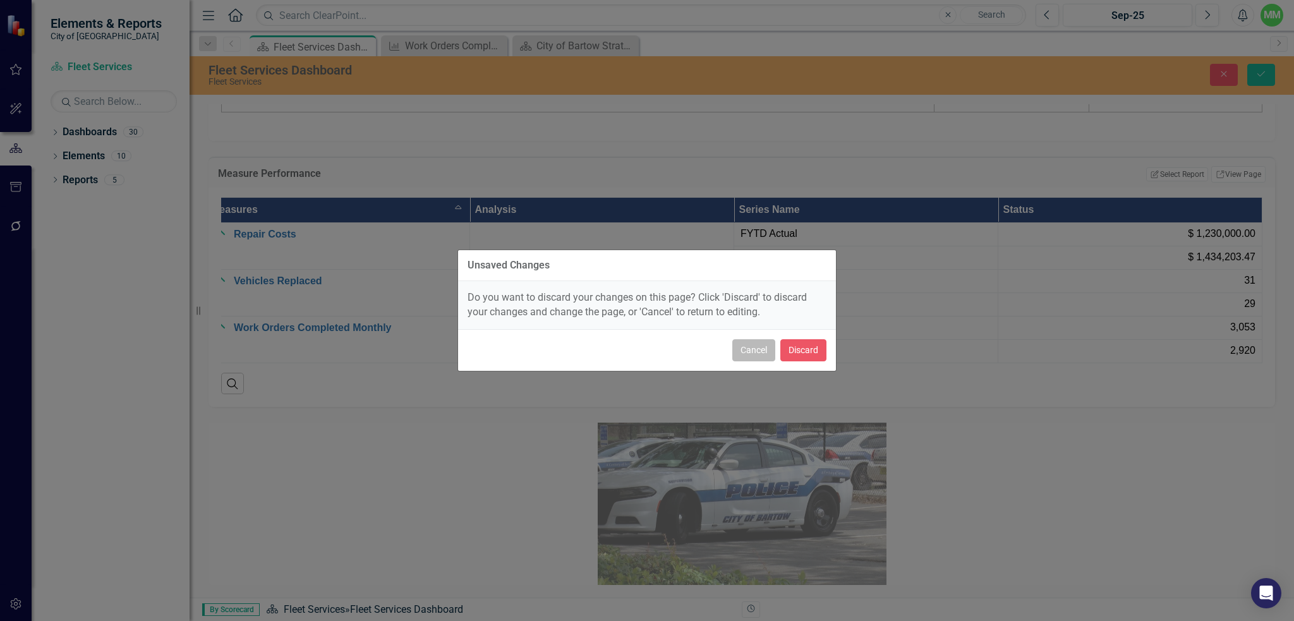
click at [754, 348] on button "Cancel" at bounding box center [753, 350] width 43 height 22
